Goal: Task Accomplishment & Management: Use online tool/utility

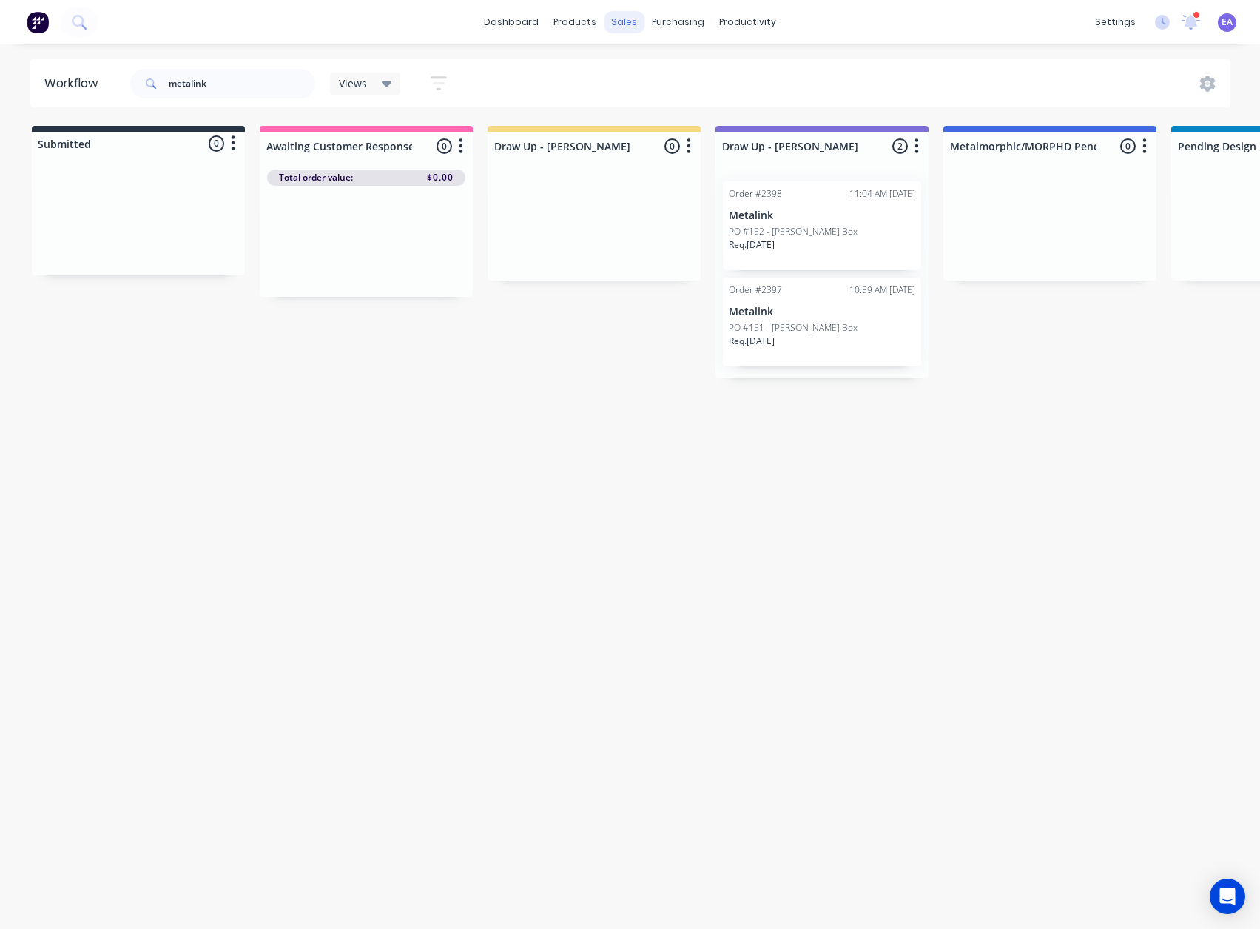
scroll to position [3, 4604]
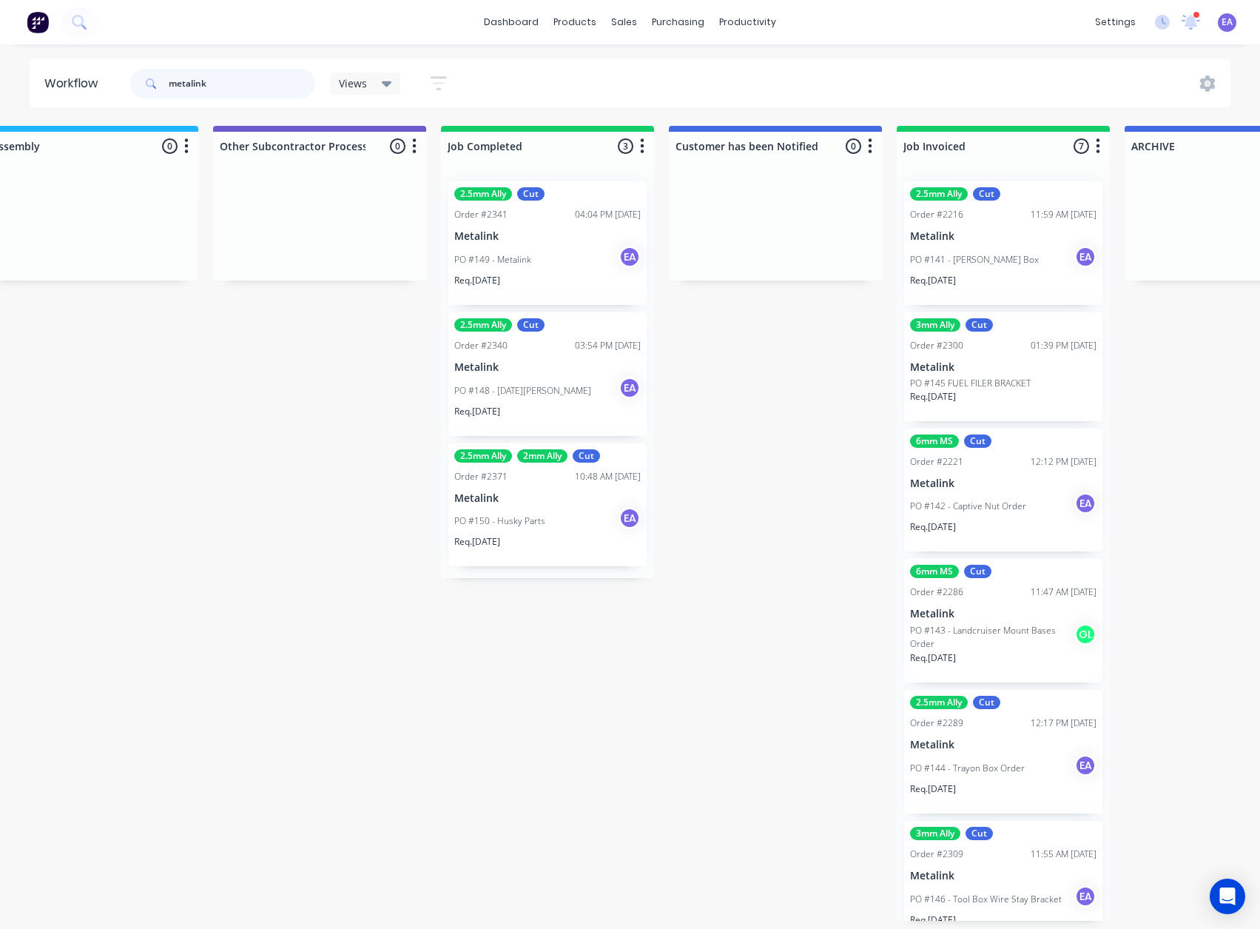
drag, startPoint x: 212, startPoint y: 80, endPoint x: 108, endPoint y: 97, distance: 105.7
click at [109, 97] on header "Workflow metalink Views Save new view None (Default) edit [PERSON_NAME] edit [P…" at bounding box center [631, 83] width 1202 height 48
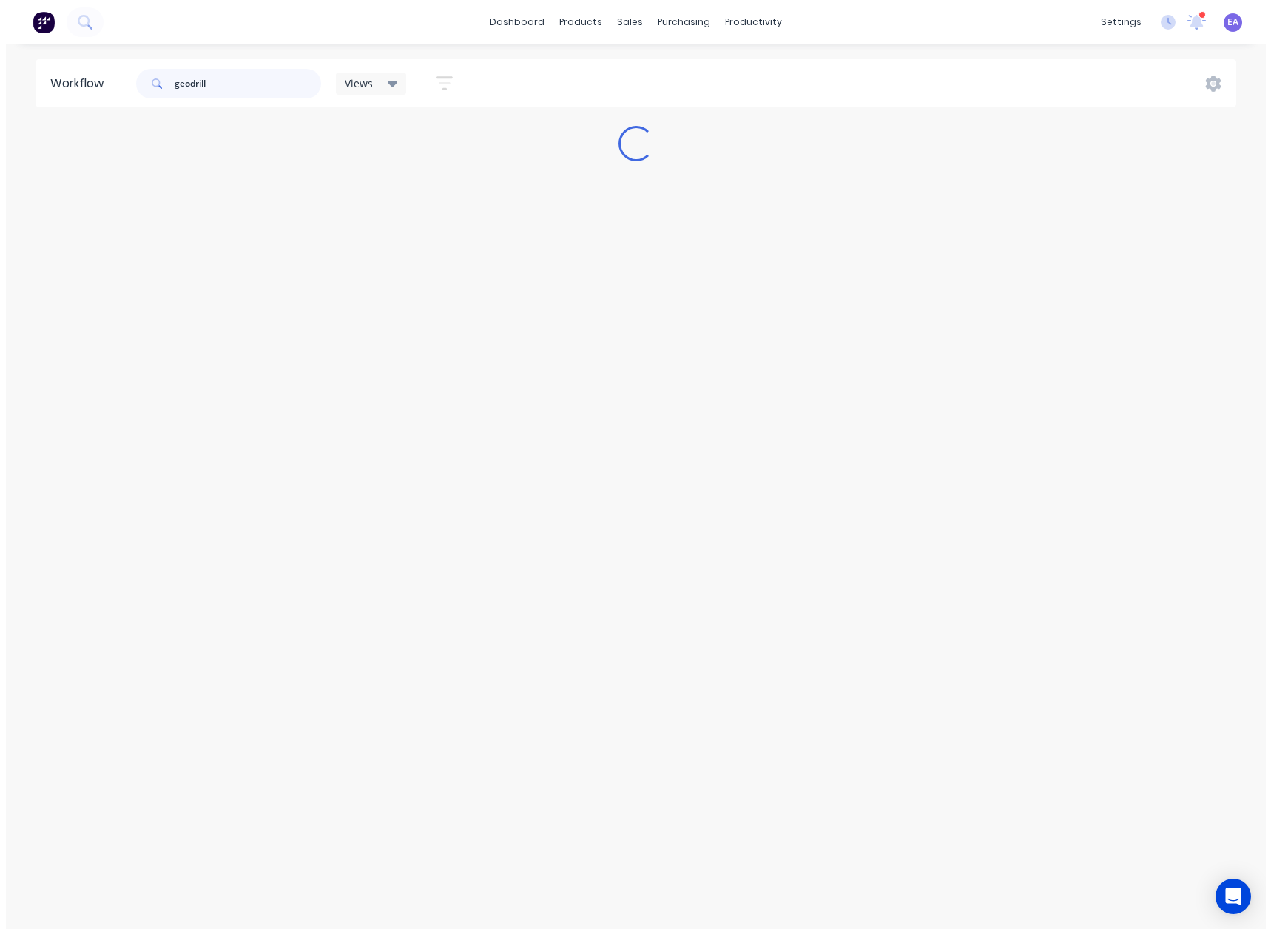
scroll to position [0, 0]
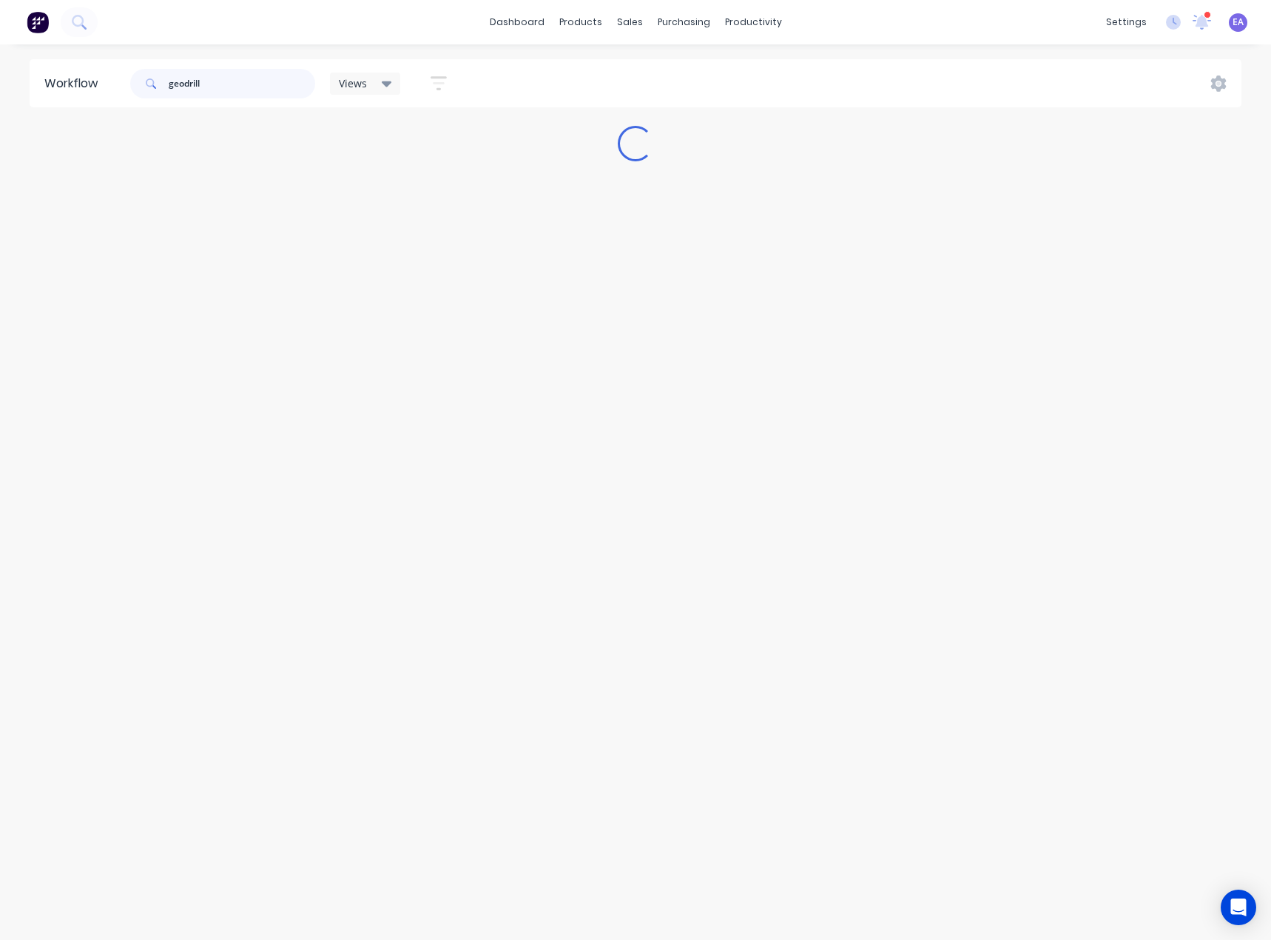
type input "geodrill"
drag, startPoint x: 870, startPoint y: 589, endPoint x: 1196, endPoint y: 593, distance: 325.6
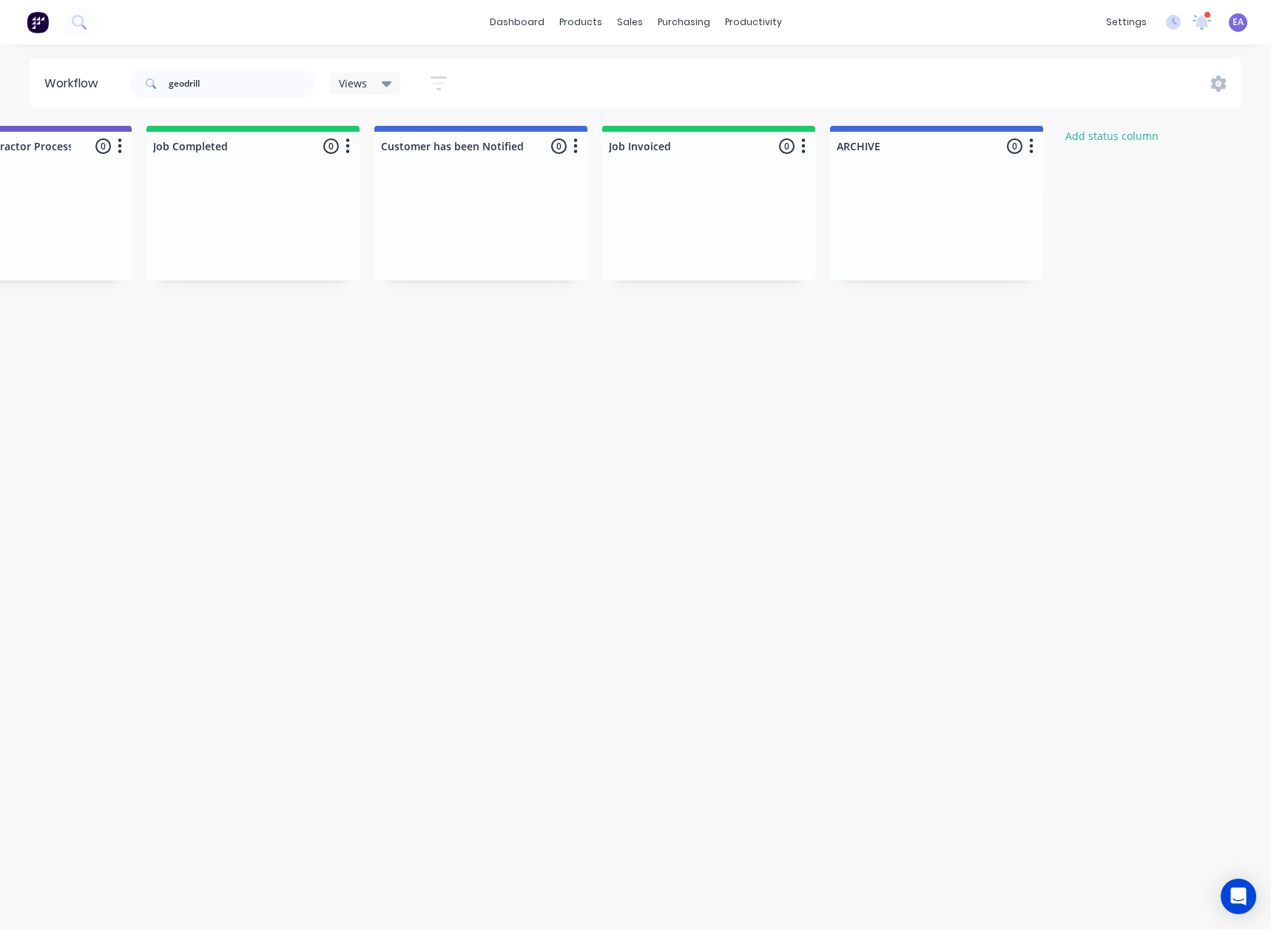
drag, startPoint x: 696, startPoint y: 484, endPoint x: 1033, endPoint y: 482, distance: 336.6
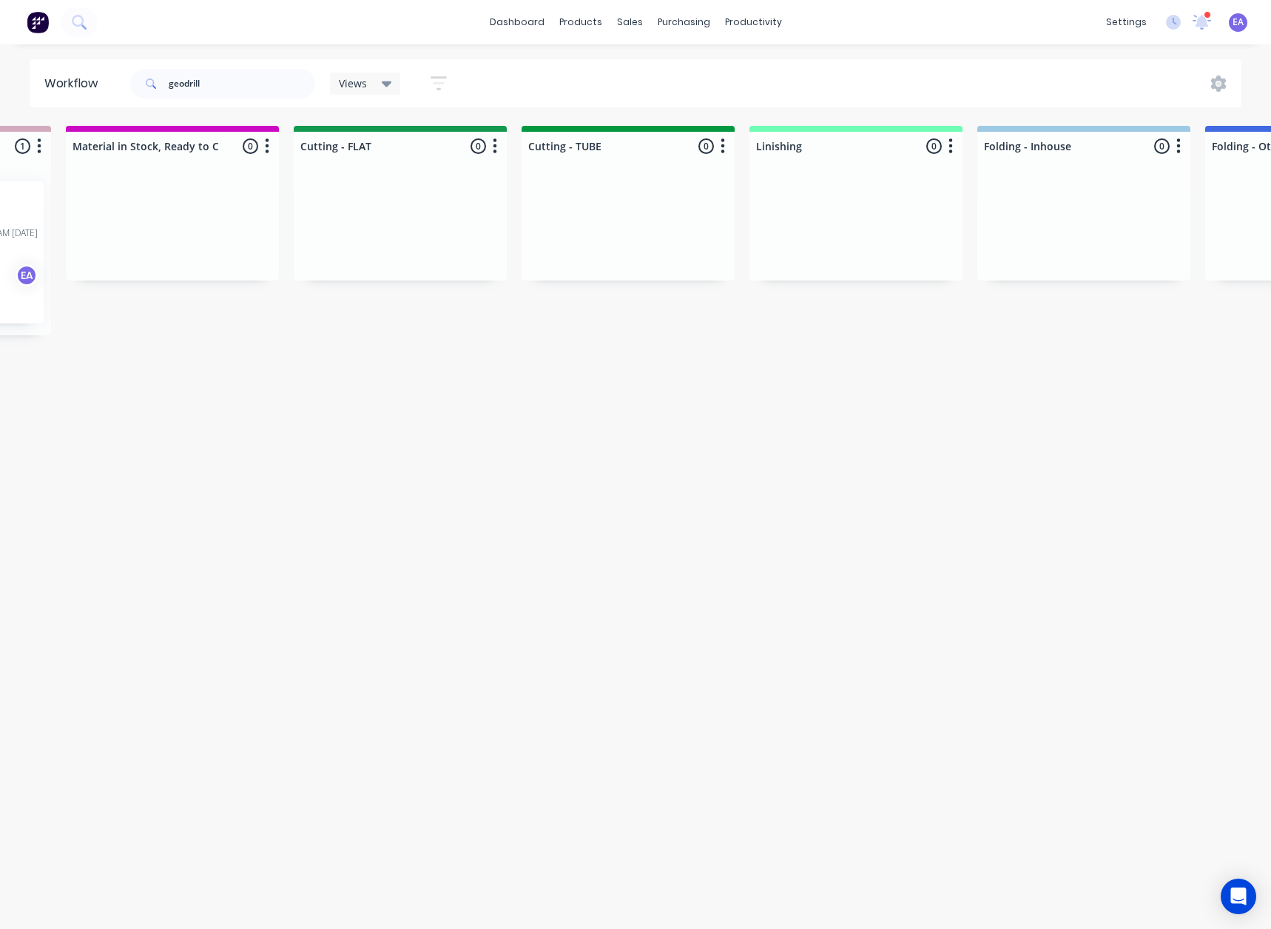
drag, startPoint x: 791, startPoint y: 518, endPoint x: 644, endPoint y: 552, distance: 150.4
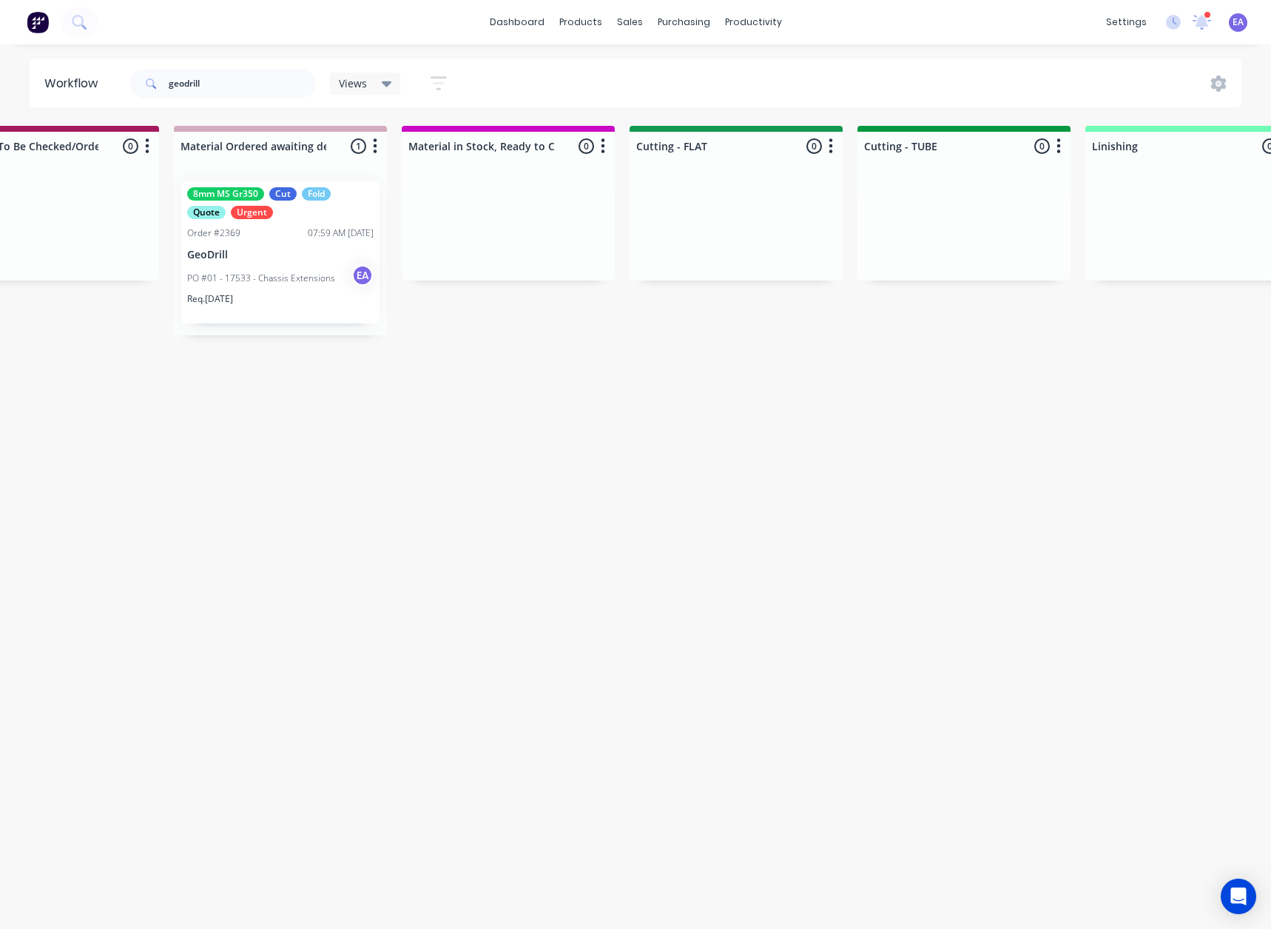
drag, startPoint x: 472, startPoint y: 522, endPoint x: 415, endPoint y: 543, distance: 60.6
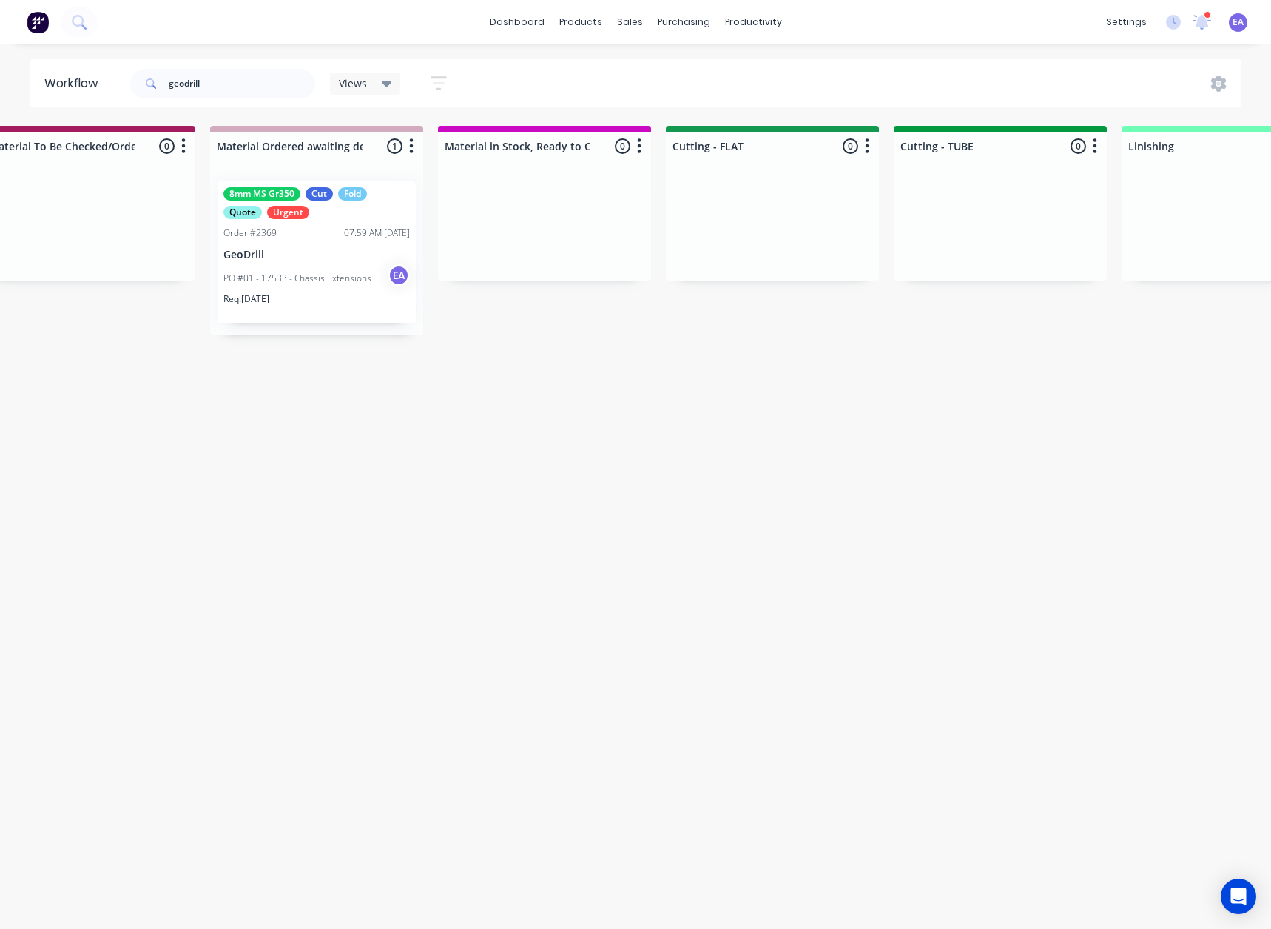
click at [344, 238] on div "07:59 AM [DATE]" at bounding box center [377, 232] width 66 height 13
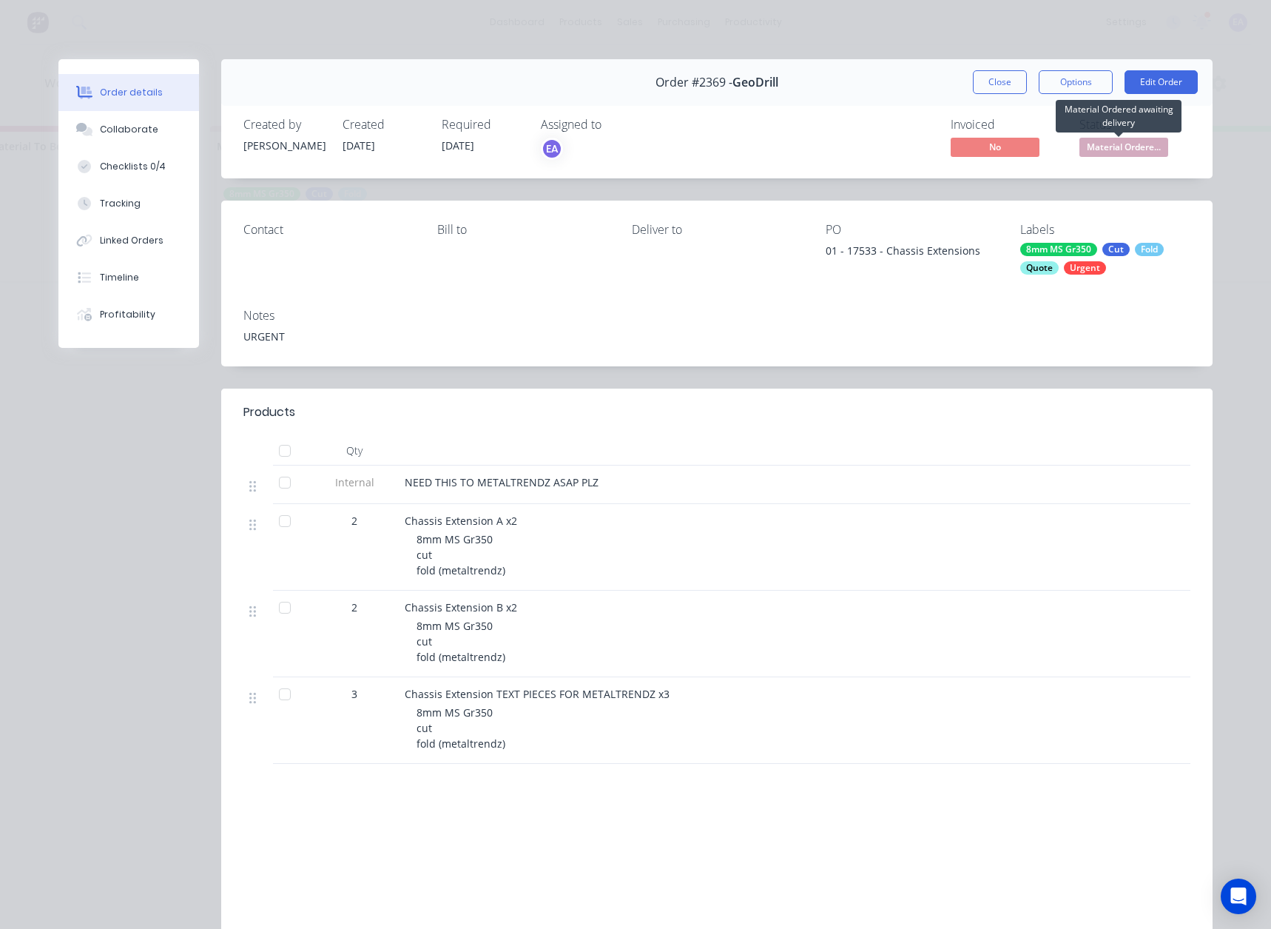
click at [1111, 149] on span "Material Ordere..." at bounding box center [1123, 147] width 89 height 18
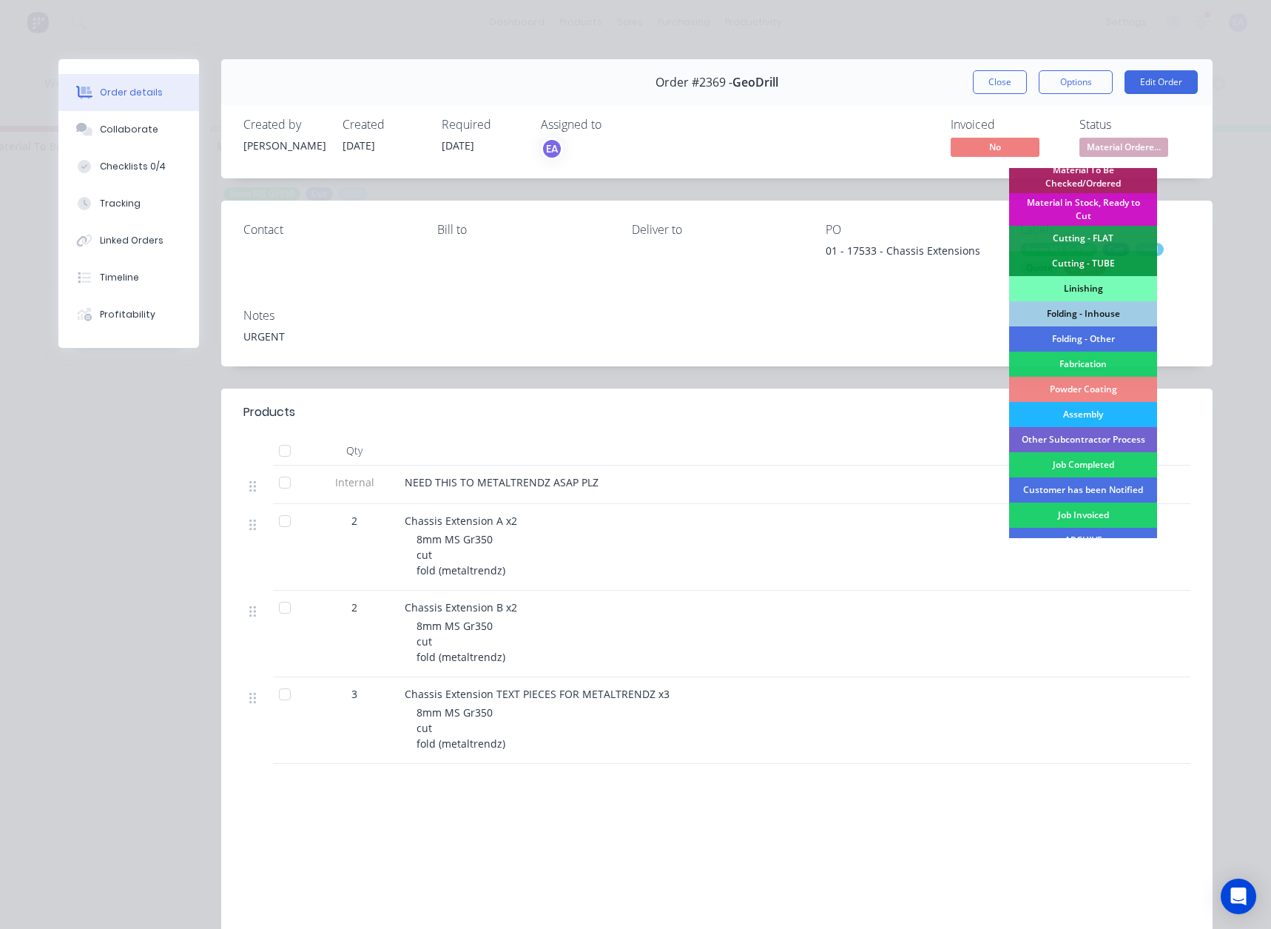
scroll to position [361, 0]
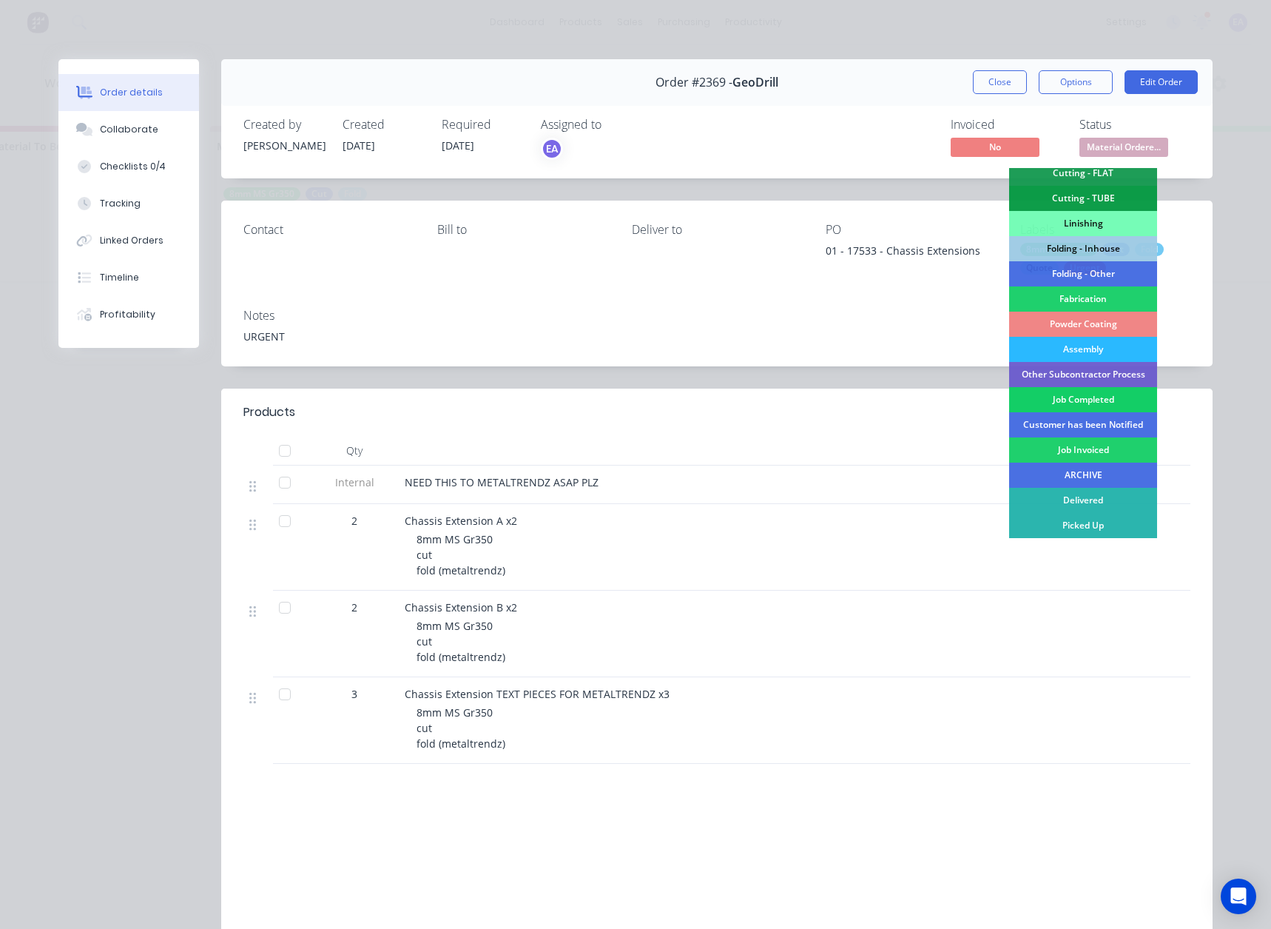
click at [1073, 398] on div "Job Completed" at bounding box center [1083, 399] width 148 height 25
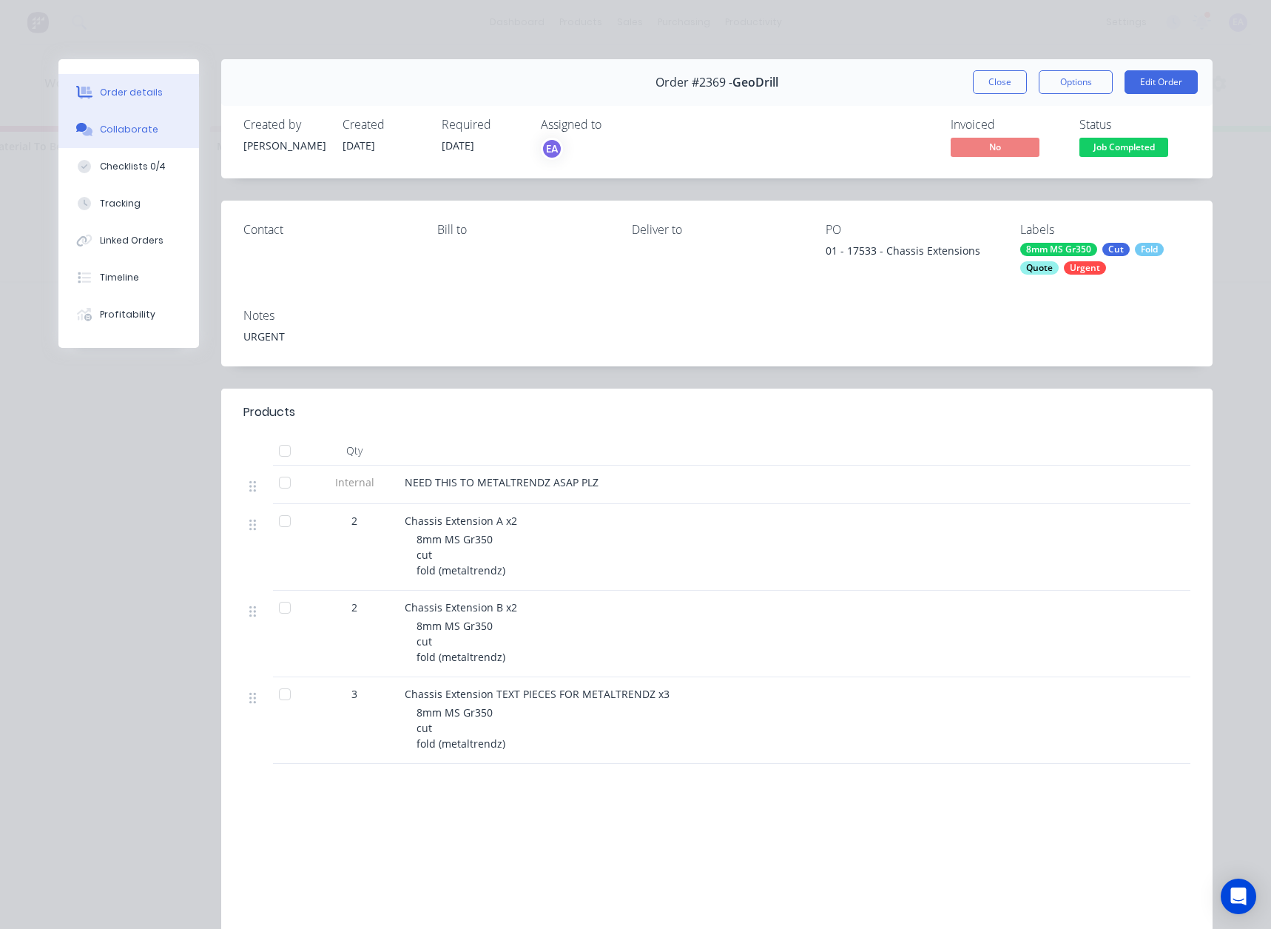
click at [123, 131] on div "Collaborate" at bounding box center [129, 129] width 58 height 13
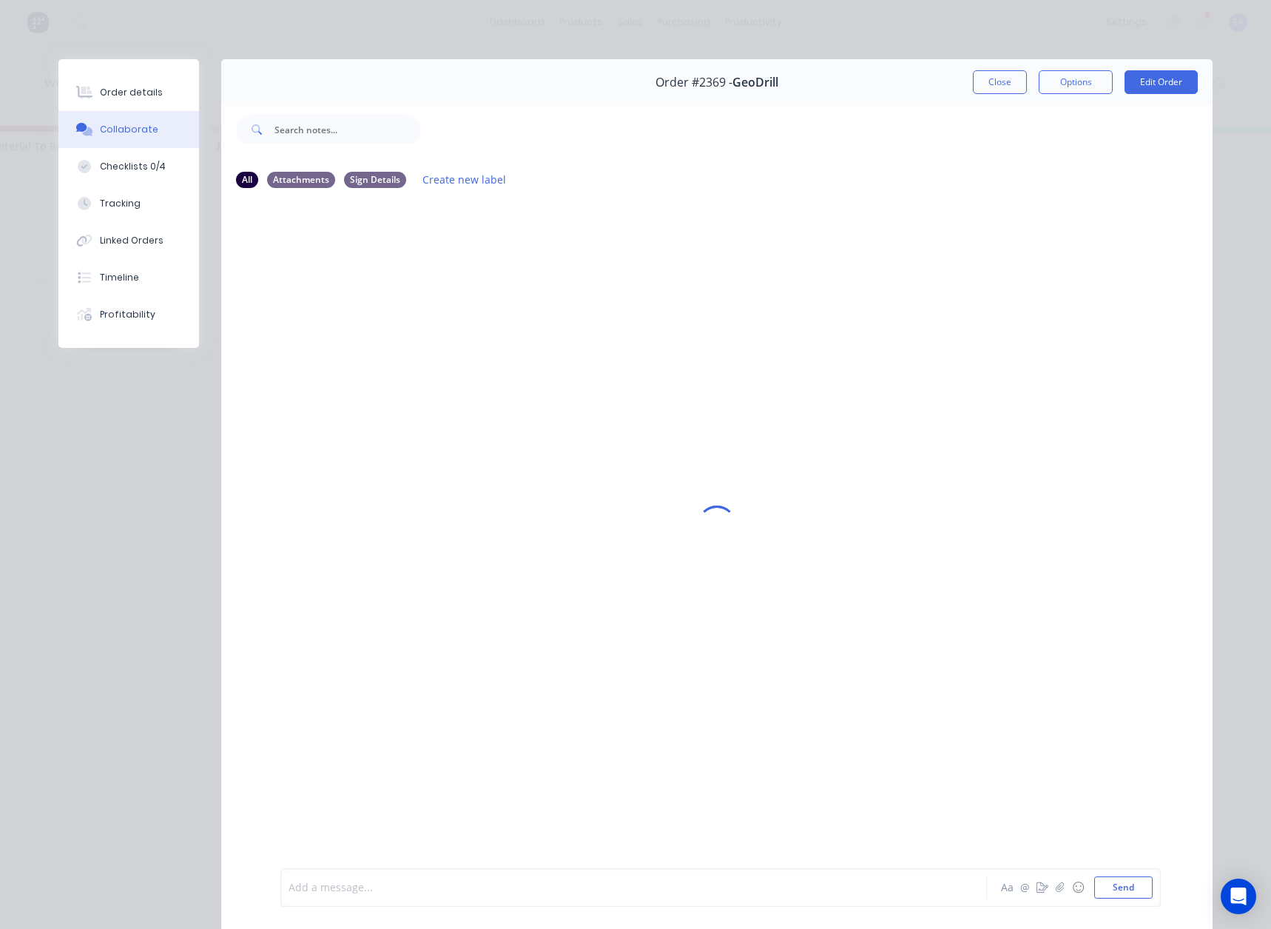
click at [397, 887] on div at bounding box center [612, 888] width 647 height 16
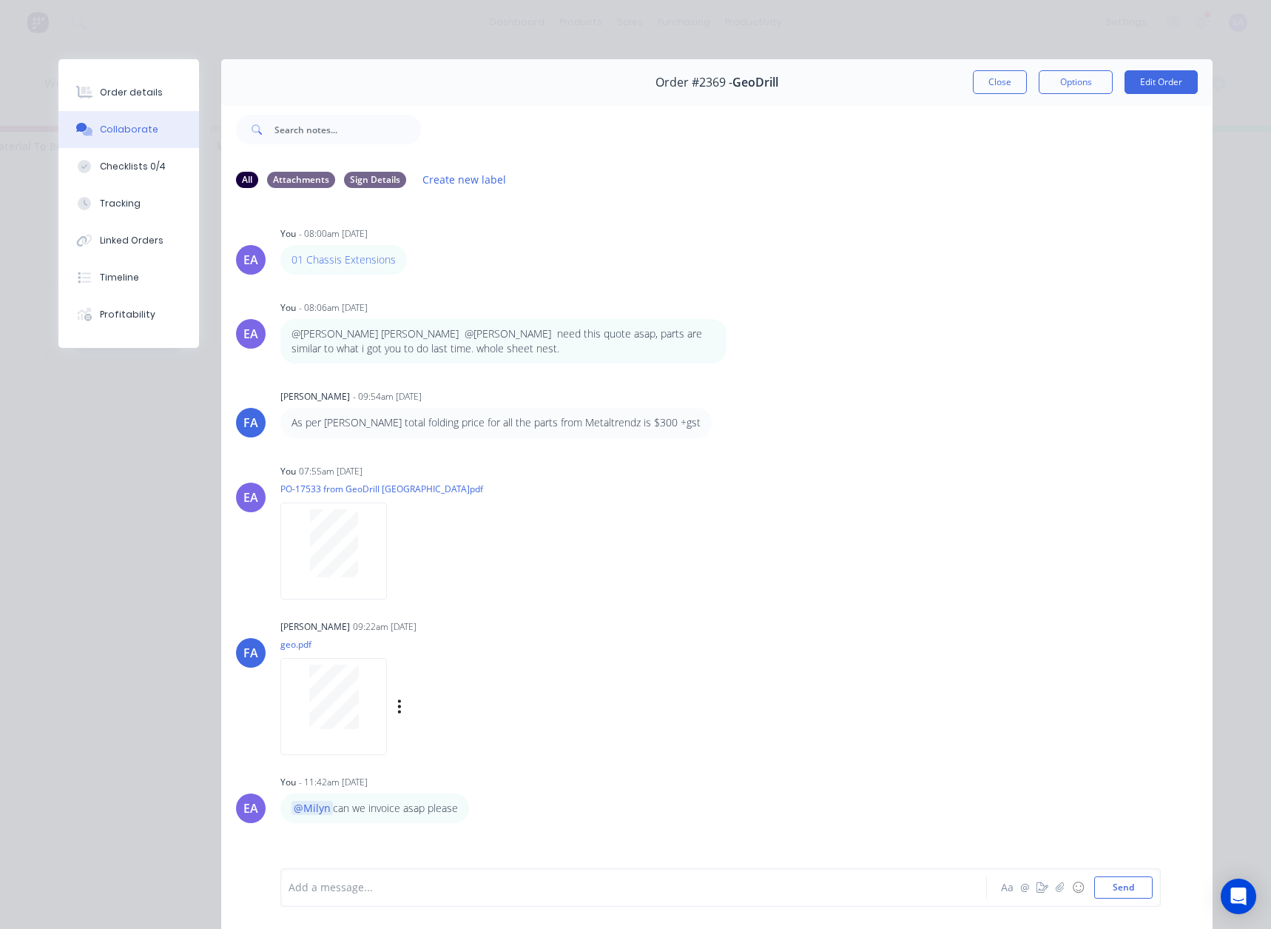
click at [334, 732] on div at bounding box center [333, 706] width 107 height 97
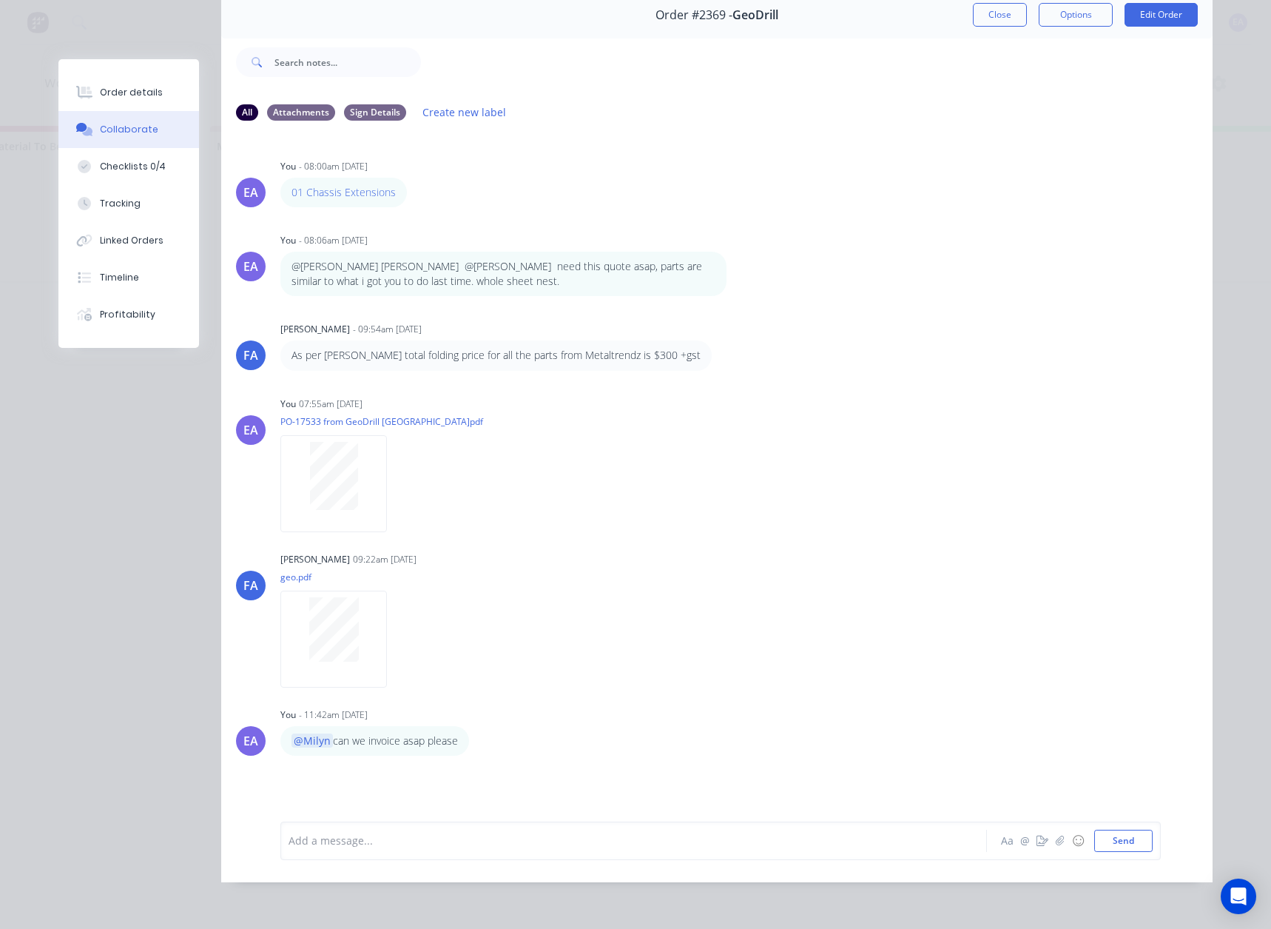
scroll to position [78, 0]
click at [312, 846] on div at bounding box center [612, 840] width 647 height 16
